Goal: Information Seeking & Learning: Learn about a topic

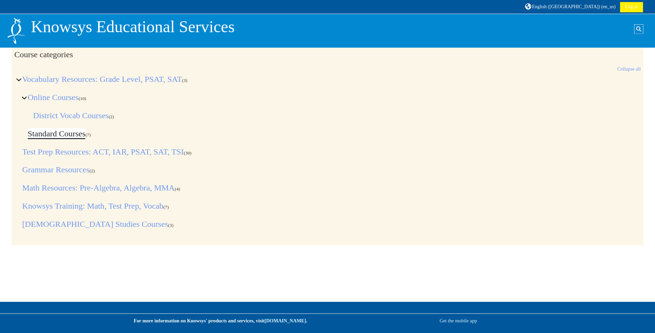
click at [69, 132] on link "Standard Courses" at bounding box center [57, 133] width 58 height 9
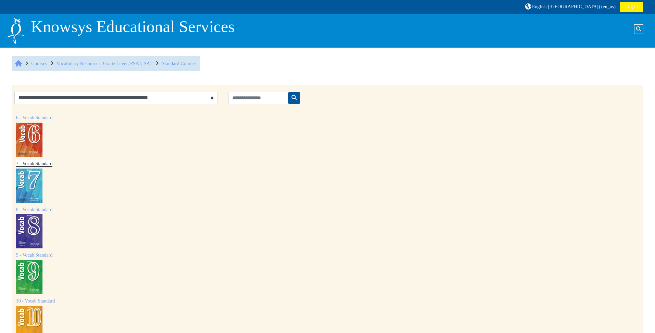
click at [44, 160] on h3 "7 - Vocab Standard" at bounding box center [34, 163] width 36 height 7
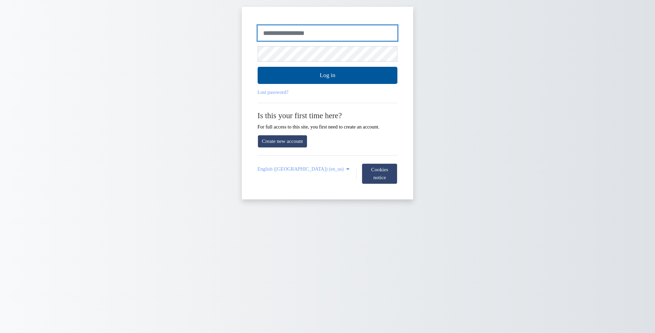
click at [313, 35] on input "Username or email" at bounding box center [328, 33] width 140 height 16
type input "*"
type input "**********"
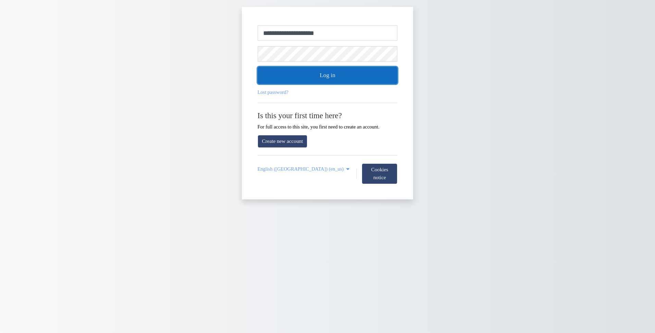
click at [345, 77] on button "Log in" at bounding box center [328, 75] width 140 height 17
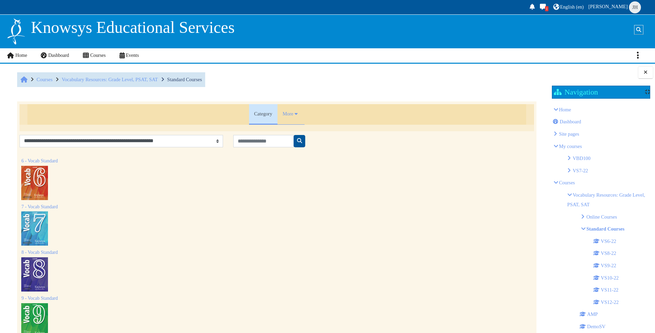
click at [27, 229] on img at bounding box center [34, 228] width 26 height 34
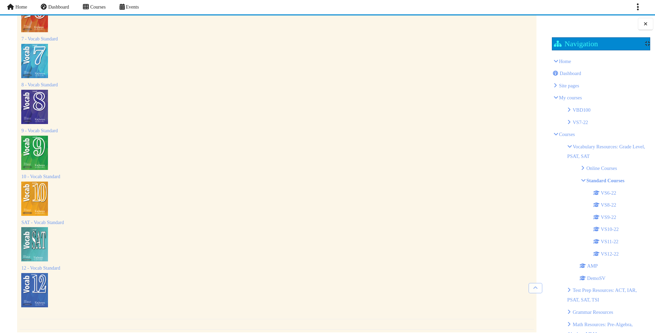
scroll to position [20, 0]
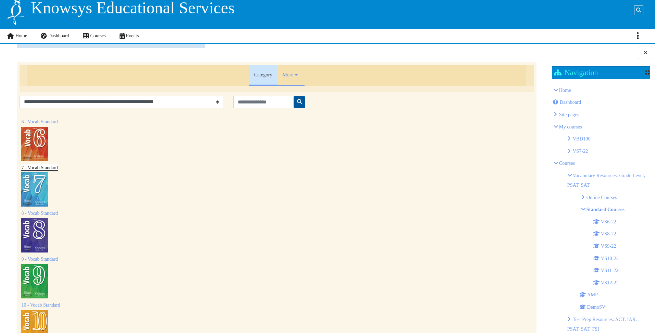
click at [39, 167] on link "7 - Vocab Standard" at bounding box center [39, 167] width 36 height 5
click at [40, 167] on link "7 - Vocab Standard" at bounding box center [39, 167] width 36 height 5
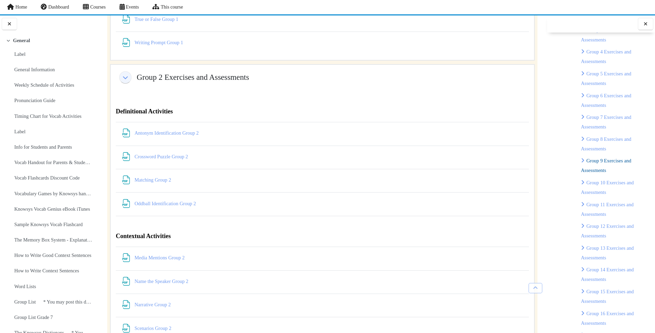
scroll to position [377, 0]
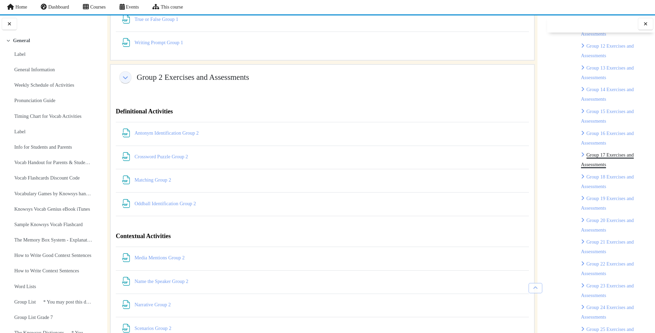
click at [601, 157] on link "Group 17 Exercises and Assessments" at bounding box center [607, 159] width 53 height 15
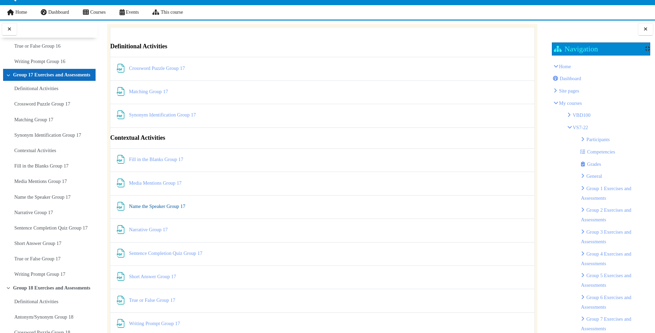
scroll to position [69, 0]
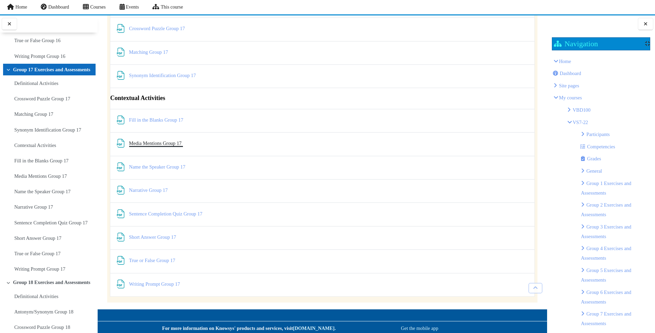
click at [148, 143] on link "Media Mentions Group 17 File" at bounding box center [156, 142] width 54 height 5
click at [155, 259] on link "True or False Group 17 File" at bounding box center [153, 260] width 48 height 5
